Goal: Task Accomplishment & Management: Complete application form

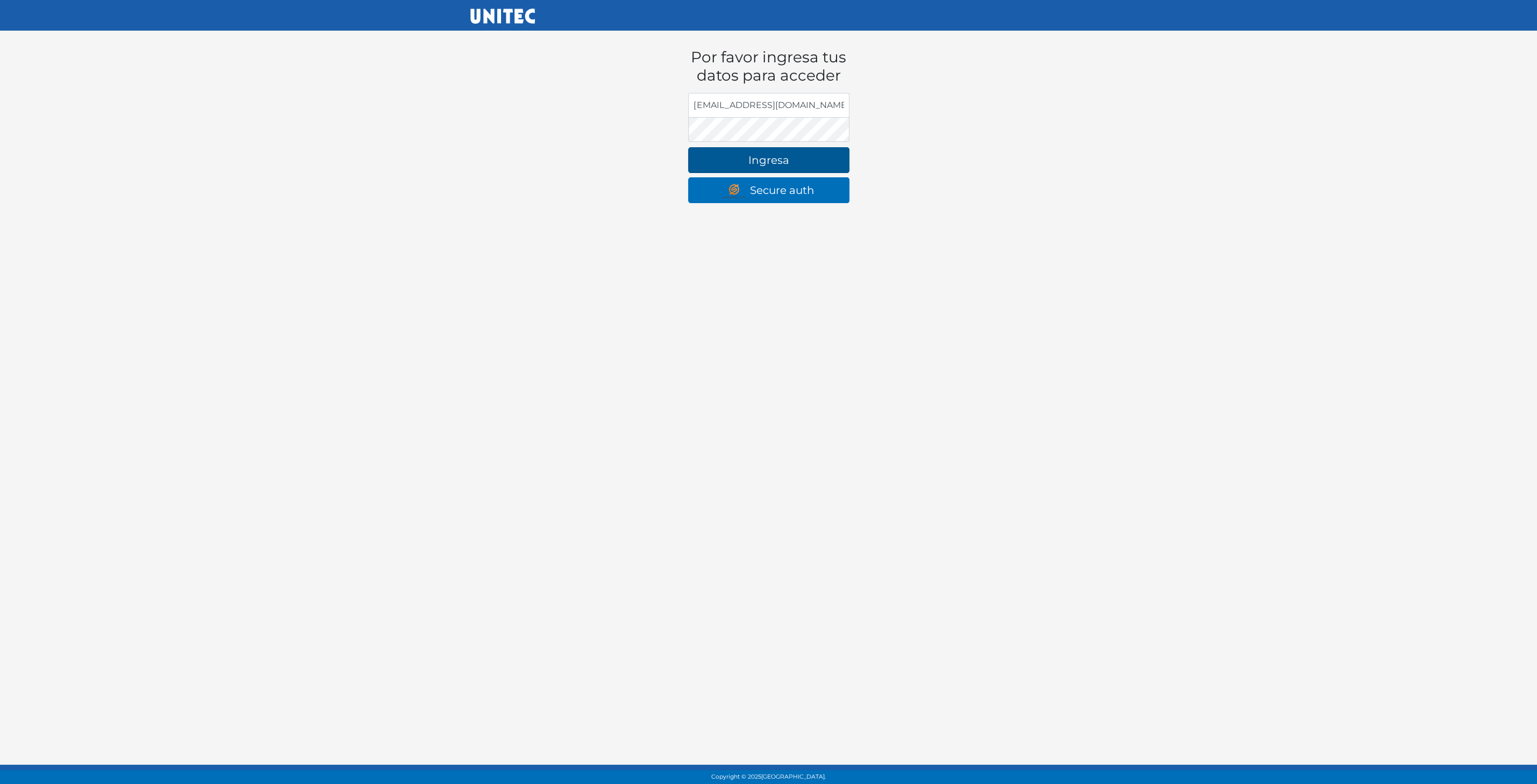
type input "rrcfesc@gmail.com"
click at [743, 154] on button "Ingresa" at bounding box center [769, 160] width 162 height 26
